Goal: Information Seeking & Learning: Learn about a topic

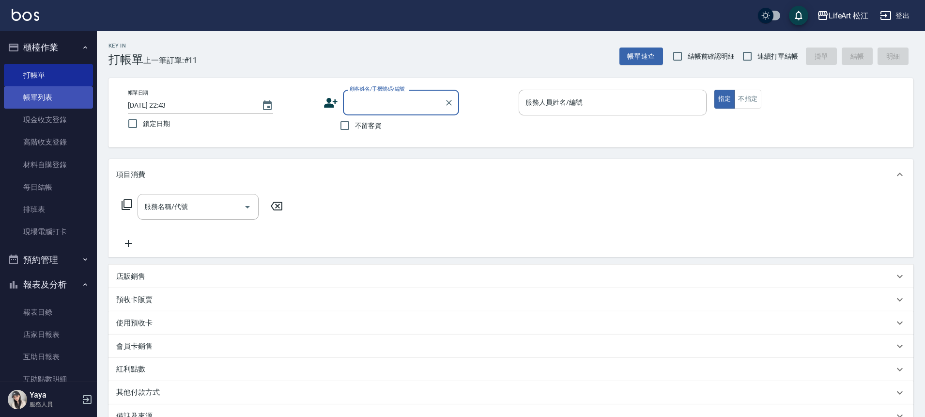
click at [49, 102] on link "帳單列表" at bounding box center [48, 97] width 89 height 22
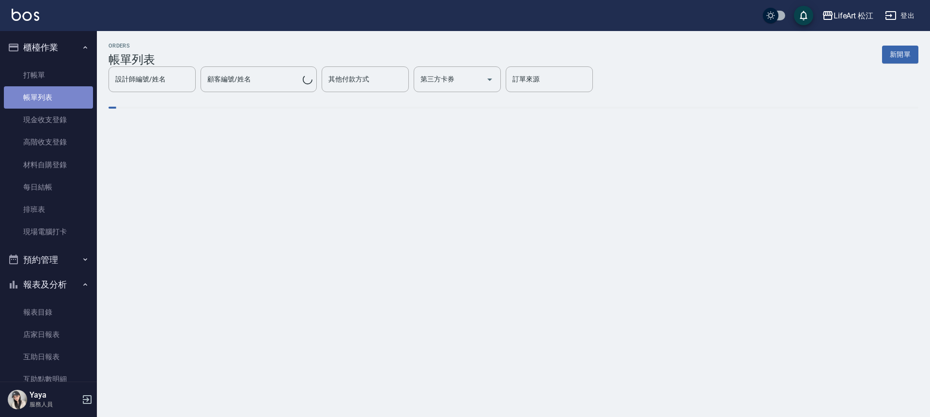
click at [49, 102] on link "帳單列表" at bounding box center [48, 97] width 89 height 22
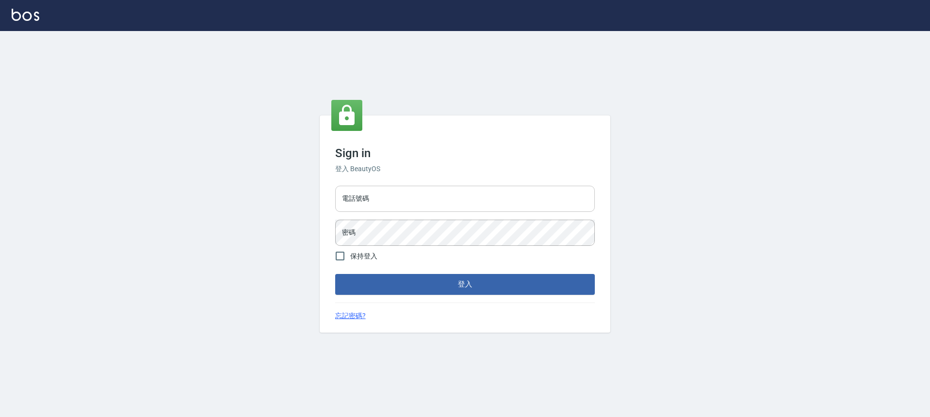
click at [447, 198] on input "電話號碼" at bounding box center [465, 198] width 260 height 26
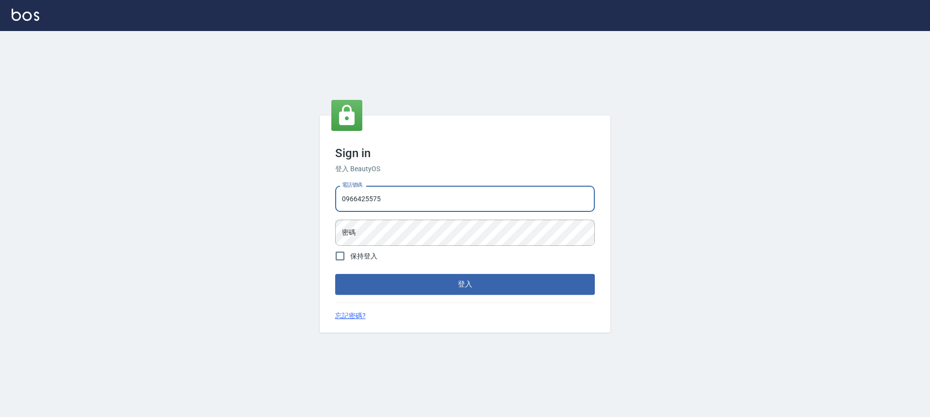
type input "0966425575"
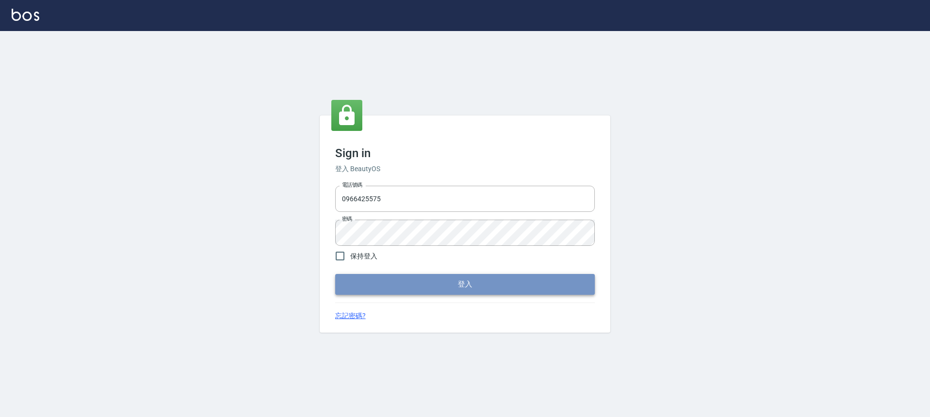
click at [458, 288] on button "登入" at bounding box center [465, 284] width 260 height 20
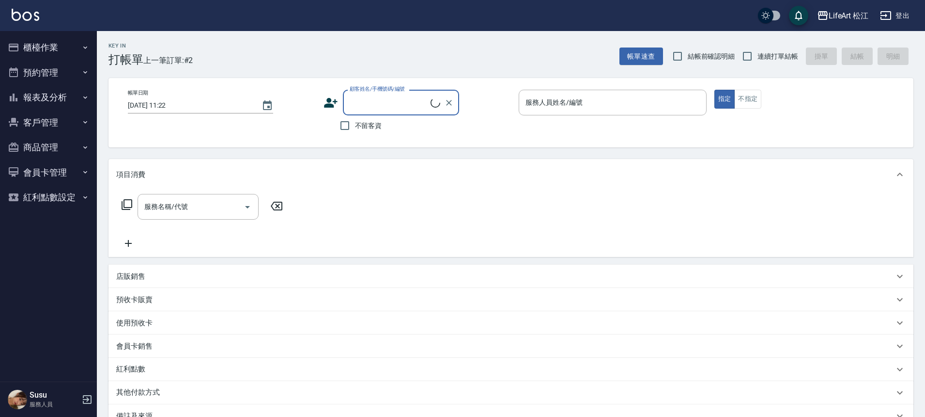
click at [51, 95] on button "報表及分析" at bounding box center [48, 97] width 89 height 25
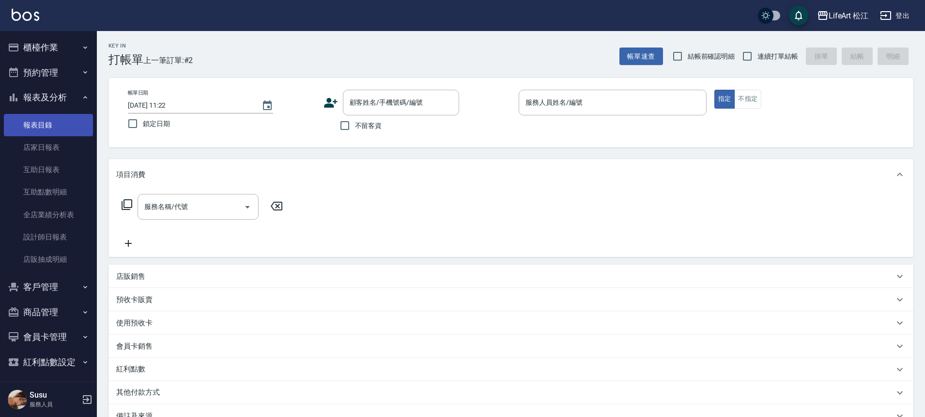
click at [66, 121] on link "報表目錄" at bounding box center [48, 125] width 89 height 22
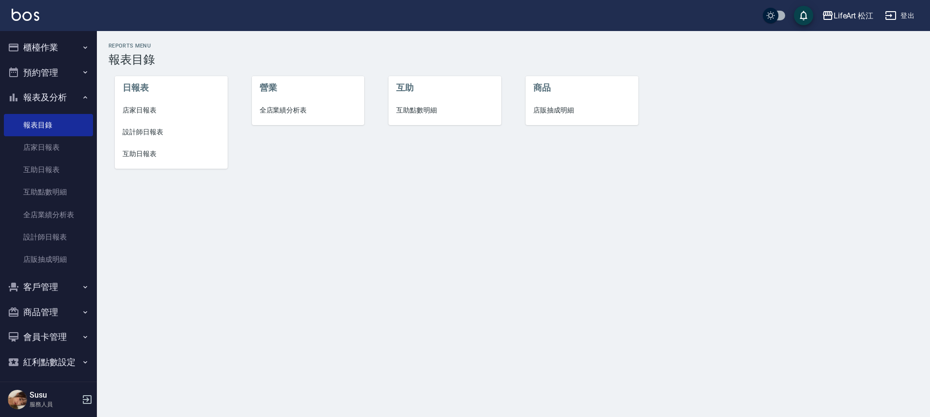
click at [63, 98] on button "報表及分析" at bounding box center [48, 97] width 89 height 25
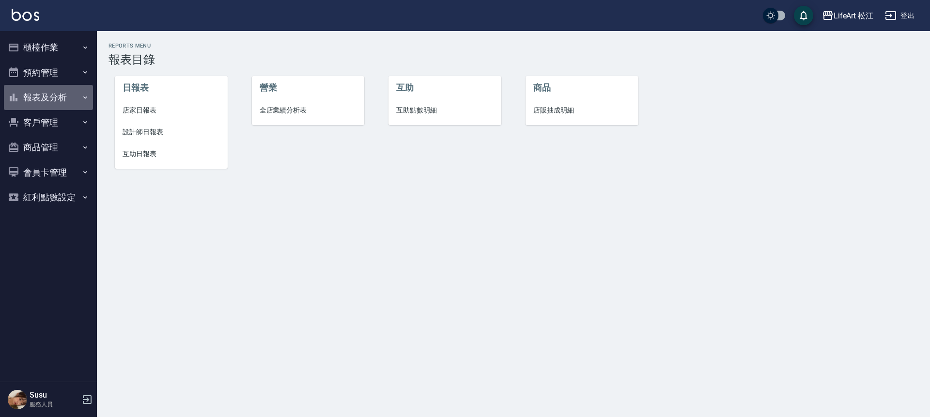
click at [64, 100] on button "報表及分析" at bounding box center [48, 97] width 89 height 25
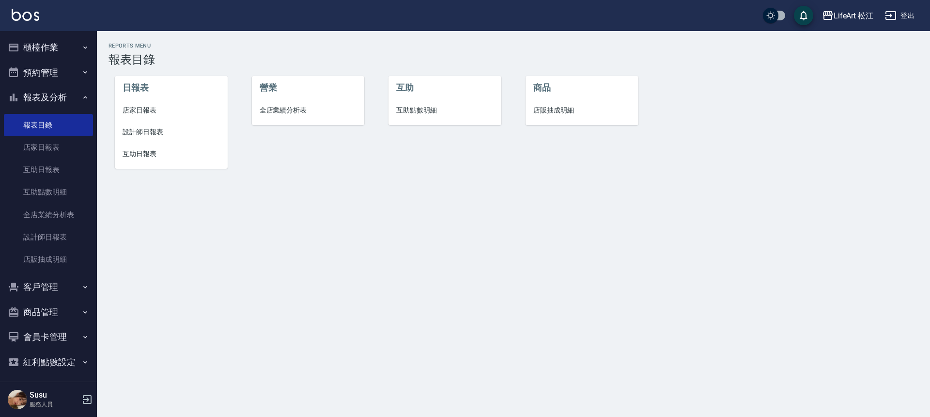
click at [59, 66] on button "預約管理" at bounding box center [48, 72] width 89 height 25
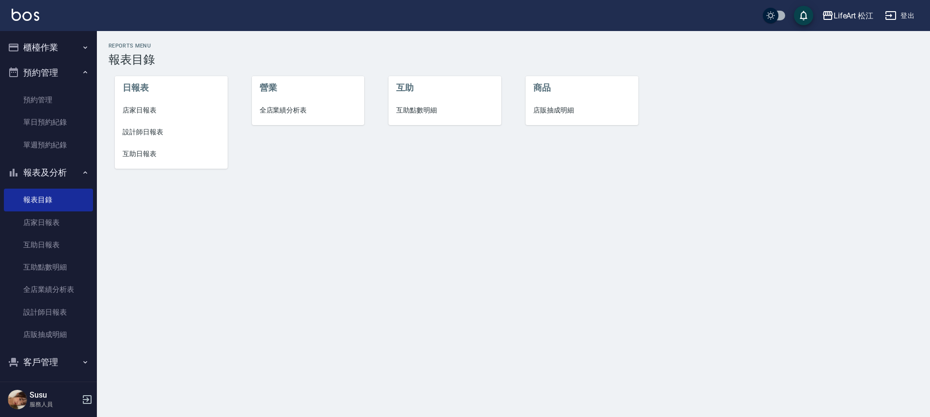
click at [58, 59] on button "櫃檯作業" at bounding box center [48, 47] width 89 height 25
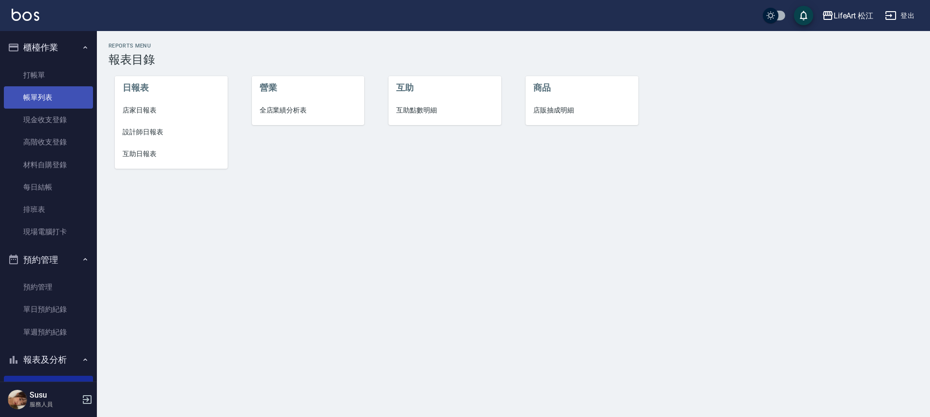
click at [53, 91] on link "帳單列表" at bounding box center [48, 97] width 89 height 22
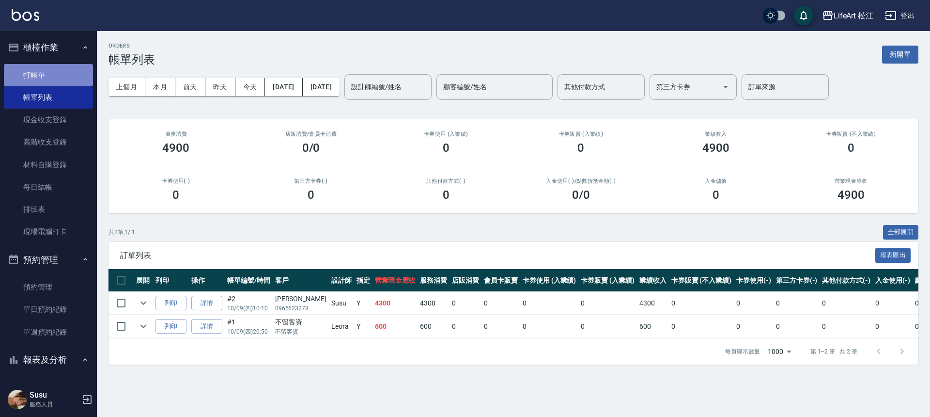
click at [72, 73] on link "打帳單" at bounding box center [48, 75] width 89 height 22
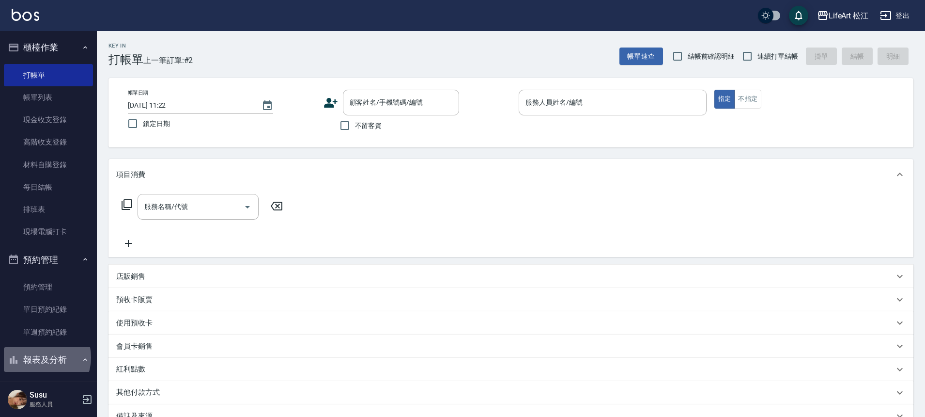
click at [38, 357] on button "報表及分析" at bounding box center [48, 359] width 89 height 25
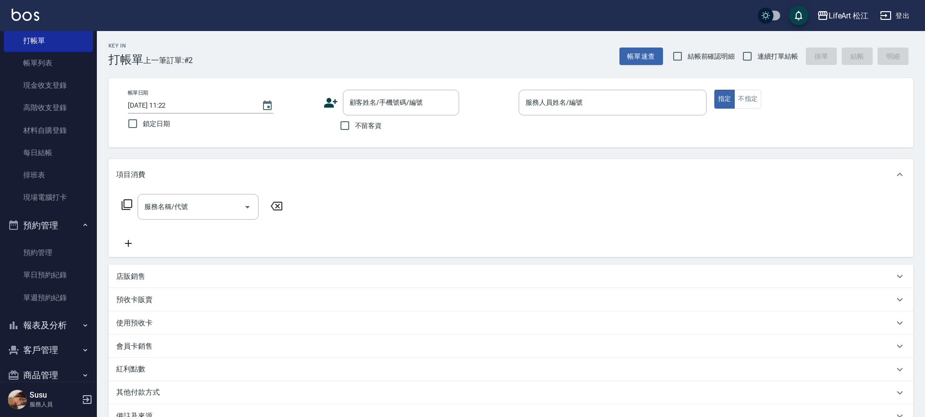
scroll to position [89, 0]
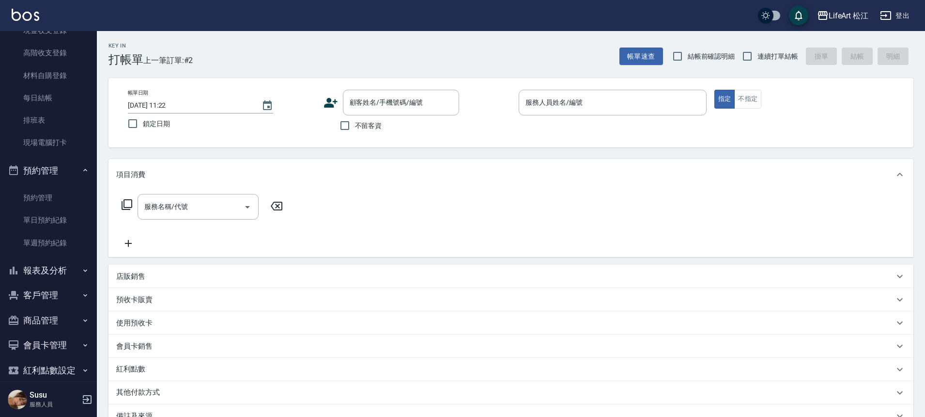
click at [63, 270] on button "報表及分析" at bounding box center [48, 270] width 89 height 25
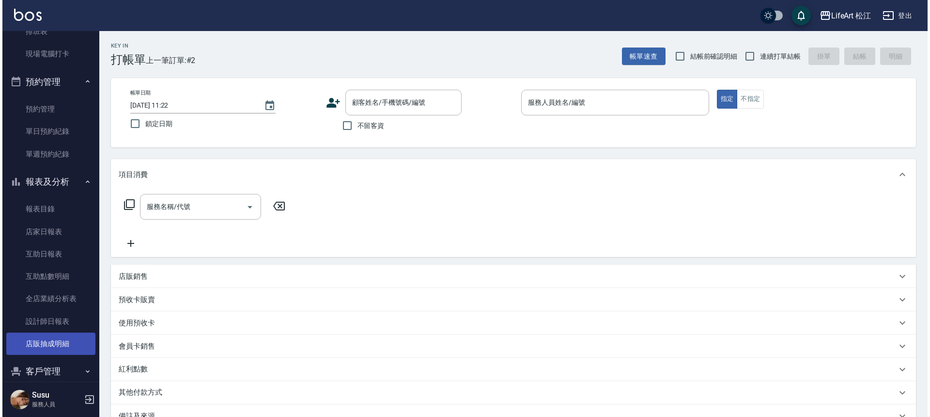
scroll to position [180, 0]
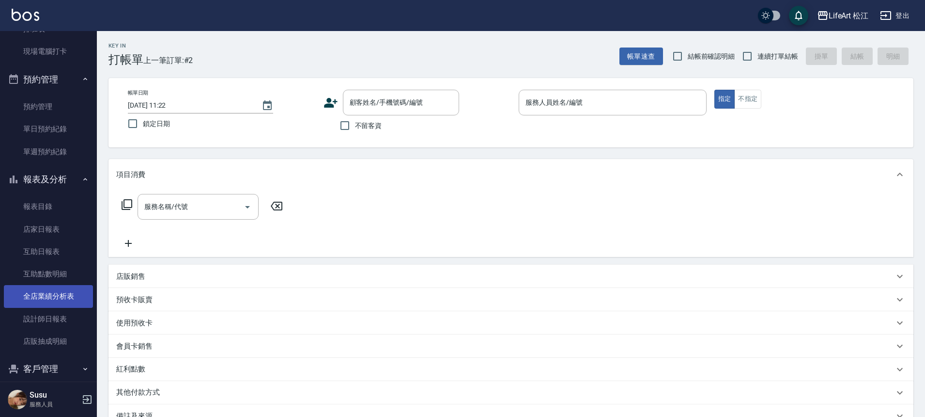
click at [50, 298] on link "全店業績分析表" at bounding box center [48, 296] width 89 height 22
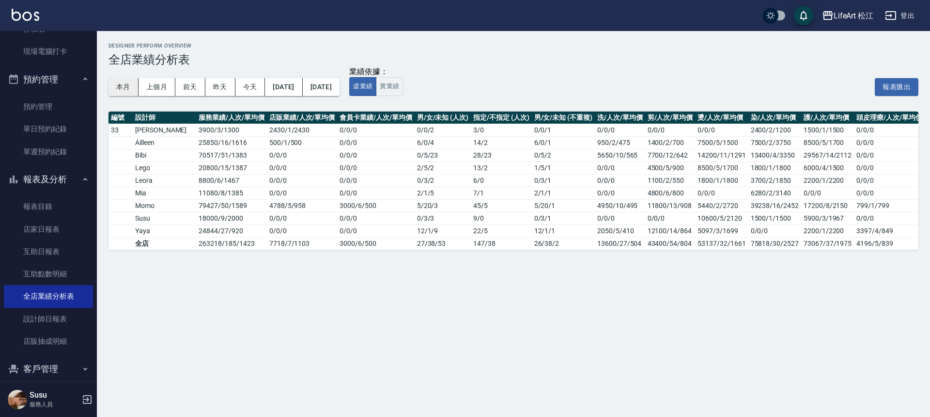
click at [129, 82] on button "本月" at bounding box center [123, 87] width 30 height 18
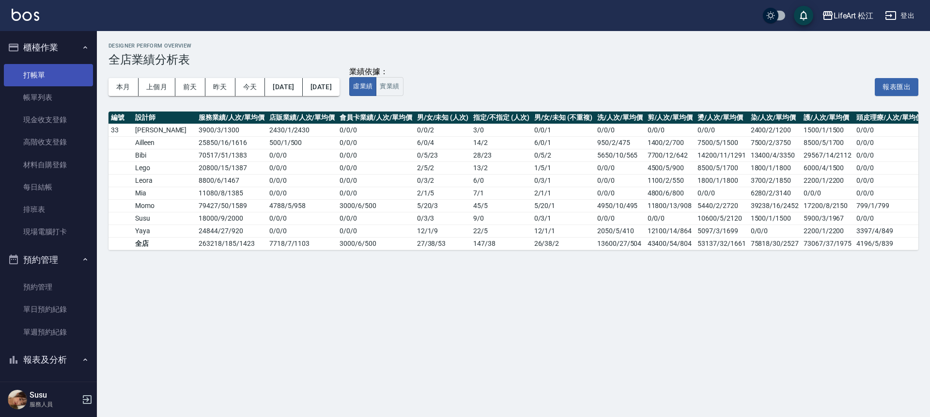
click at [65, 72] on link "打帳單" at bounding box center [48, 75] width 89 height 22
